Goal: Task Accomplishment & Management: Manage account settings

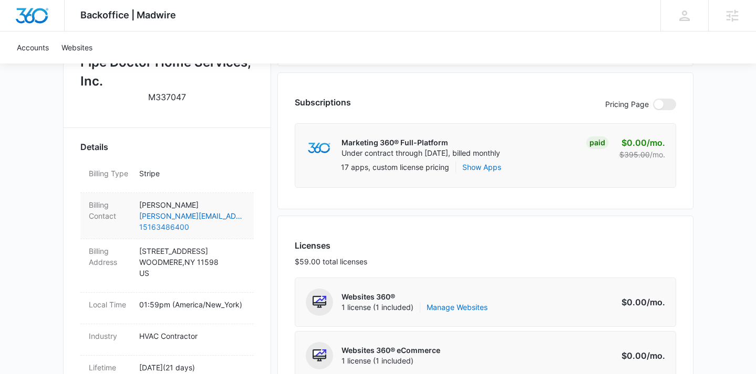
scroll to position [347, 0]
